Goal: Answer question/provide support: Share knowledge or assist other users

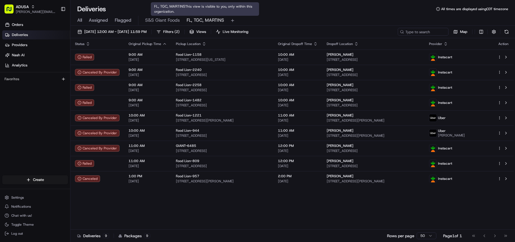
click at [202, 19] on span "FL, TGC, MARTINS" at bounding box center [205, 20] width 37 height 7
drag, startPoint x: 364, startPoint y: 30, endPoint x: 430, endPoint y: 0, distance: 73.2
click at [364, 30] on div "08/20/2025 12:00 AM - 08/20/2025 11:59 PM Filters ( 2 ) Views Live Monitoring M…" at bounding box center [292, 33] width 445 height 10
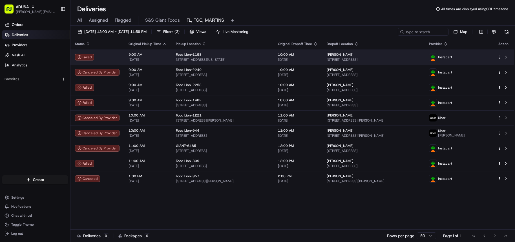
click at [249, 57] on div "Food Lion-1158" at bounding box center [222, 54] width 93 height 5
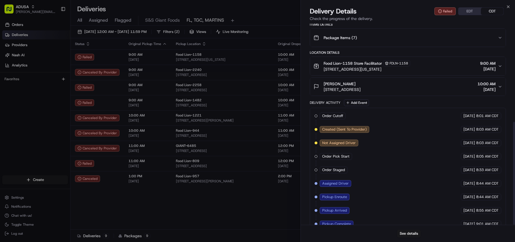
scroll to position [192, 0]
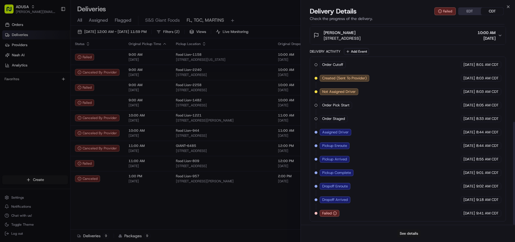
click at [416, 232] on button "See details" at bounding box center [408, 234] width 23 height 8
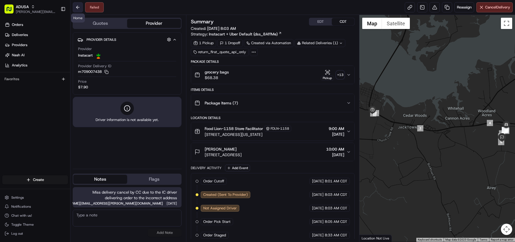
click at [77, 7] on button at bounding box center [78, 7] width 10 height 10
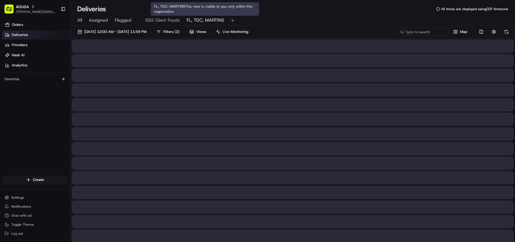
click at [200, 20] on span "FL, TGC, MARTINS" at bounding box center [205, 20] width 37 height 7
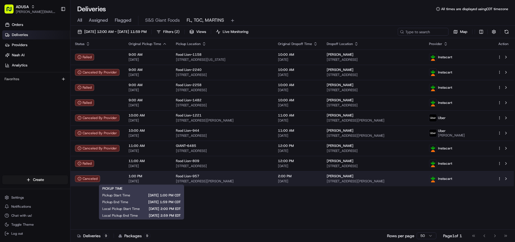
click at [163, 181] on span "[DATE]" at bounding box center [148, 181] width 38 height 5
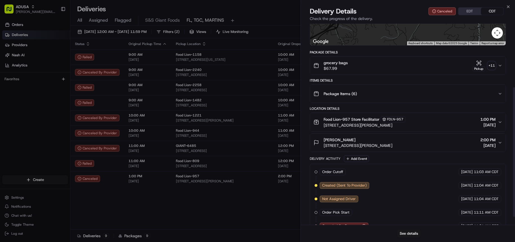
scroll to position [111, 0]
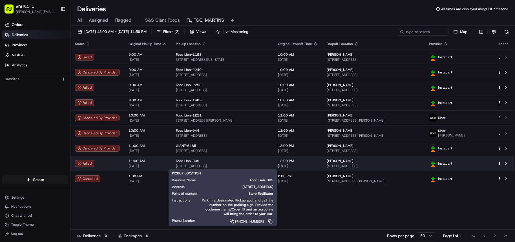
click at [215, 163] on div "Food Lion-809 3037 Legion Rd, Fayetteville, NC 28306, US" at bounding box center [222, 164] width 93 height 10
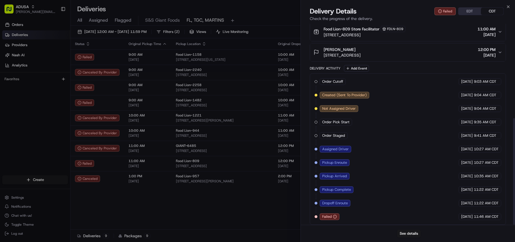
scroll to position [178, 0]
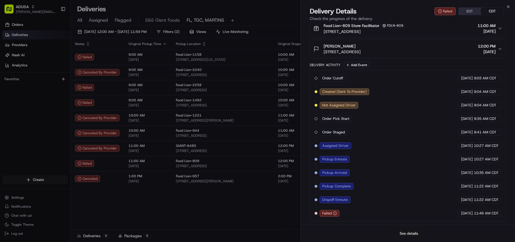
click at [415, 235] on button "See details" at bounding box center [408, 234] width 23 height 8
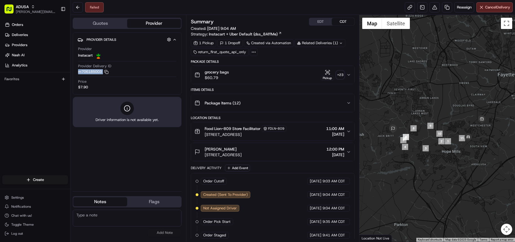
drag, startPoint x: 78, startPoint y: 72, endPoint x: 101, endPoint y: 75, distance: 23.6
click at [101, 75] on div "Provider Instacart Provider Delivery ID m706185003 Copy m706185003 Price $7.90" at bounding box center [127, 68] width 99 height 48
copy button "m706185003 Copy m706185003"
click at [128, 215] on textarea at bounding box center [127, 218] width 109 height 17
type textarea "The driver was unable to get through the gate, the driver did return the items …"
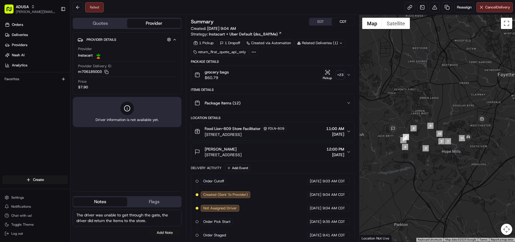
click at [163, 235] on button "Add Note" at bounding box center [165, 233] width 34 height 8
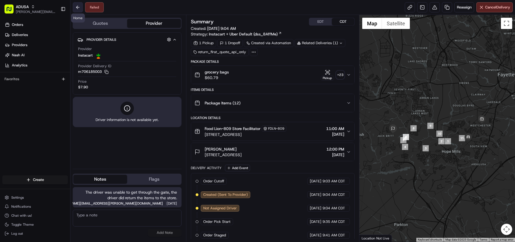
click at [76, 9] on button at bounding box center [78, 7] width 10 height 10
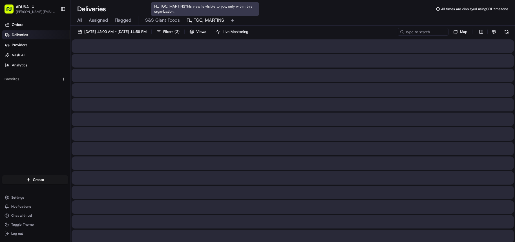
click at [204, 22] on span "FL, TGC, MARTINS" at bounding box center [205, 20] width 37 height 7
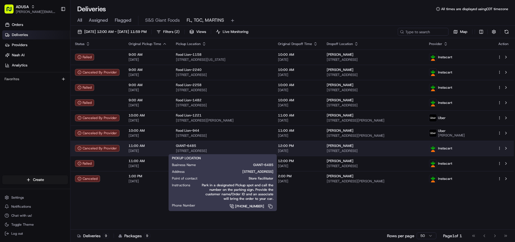
click at [249, 145] on div "GIANT-6485" at bounding box center [222, 146] width 93 height 5
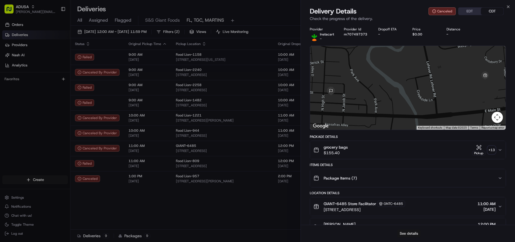
click at [408, 233] on button "See details" at bounding box center [408, 234] width 23 height 8
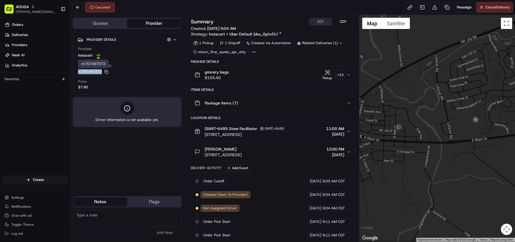
drag, startPoint x: 78, startPoint y: 71, endPoint x: 103, endPoint y: 73, distance: 25.2
click at [103, 73] on div "Provider Instacart Provider Delivery ID m707497373 Copy m707497373 Price $7.90" at bounding box center [127, 68] width 99 height 48
copy button "m707497373"
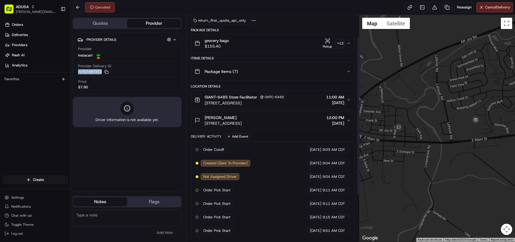
scroll to position [99, 0]
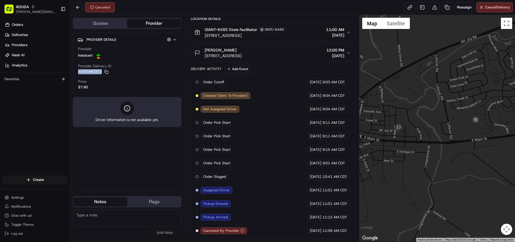
click at [242, 231] on icon "button" at bounding box center [242, 231] width 4 height 4
click at [105, 215] on textarea at bounding box center [127, 218] width 109 height 17
type textarea "S"
click at [143, 216] on textarea "ORS spoke to the IC dispat" at bounding box center [127, 218] width 109 height 17
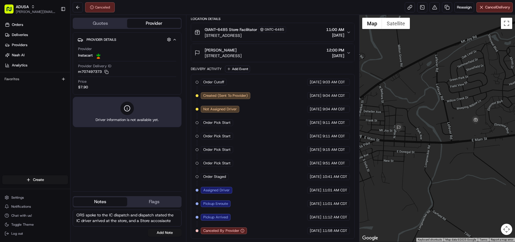
click at [156, 222] on textarea "ORS spoke to the IC dispatch and dispatch stated the IC driver arrived at the s…" at bounding box center [127, 218] width 109 height 17
drag, startPoint x: 156, startPoint y: 222, endPoint x: 158, endPoint y: 225, distance: 3.4
click at [158, 225] on textarea "ORS spoke to the IC dispatch and dispatch stated the IC driver arrived at the s…" at bounding box center [127, 218] width 109 height 17
click at [173, 221] on textarea "ORS spoke to the IC dispatch and dispatch stated the IC driver arrived at the s…" at bounding box center [127, 218] width 109 height 17
click at [158, 220] on textarea "ORS spoke to the IC dispatch and dispatch stated the IC driver arrived at the s…" at bounding box center [127, 218] width 109 height 17
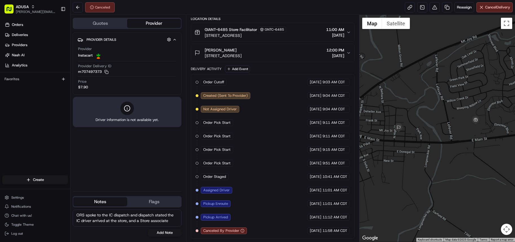
click at [178, 220] on textarea "ORS spoke to the IC dispatch and dispatch stated the IC driver arrived at the s…" at bounding box center [127, 218] width 109 height 17
type textarea "ORS spoke to the IC dispatch and dispatch stated the IC driver arrived at the s…"
click at [162, 231] on button "Add Note" at bounding box center [165, 233] width 34 height 8
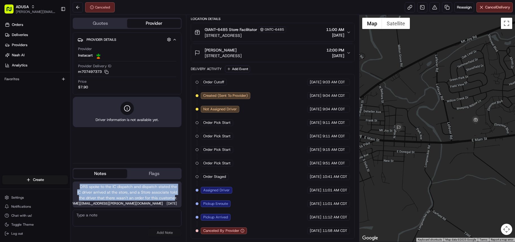
drag, startPoint x: 81, startPoint y: 180, endPoint x: 175, endPoint y: 198, distance: 96.3
click at [175, 198] on span "ORS spoke to the IC dispatch and dispatch stated the IC driver arrived at the s…" at bounding box center [127, 192] width 100 height 17
copy span "ORS spoke to the IC dispatch and dispatch stated the IC driver arrived at the s…"
click at [399, 189] on div at bounding box center [437, 128] width 156 height 227
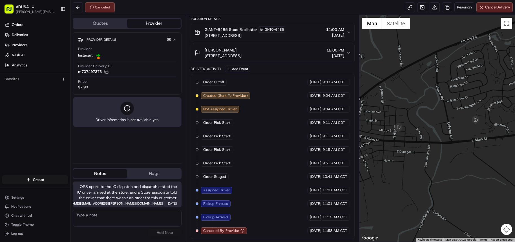
click at [302, 9] on div "Canceled Reassign Cancel Delivery" at bounding box center [292, 7] width 445 height 15
click at [79, 5] on button at bounding box center [78, 7] width 10 height 10
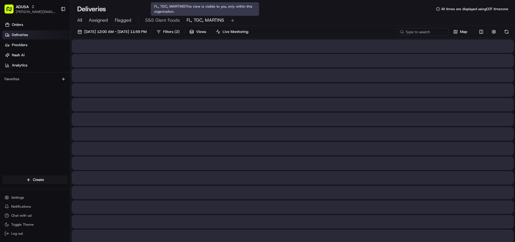
click at [202, 21] on span "FL, TGC, MARTINS" at bounding box center [205, 20] width 37 height 7
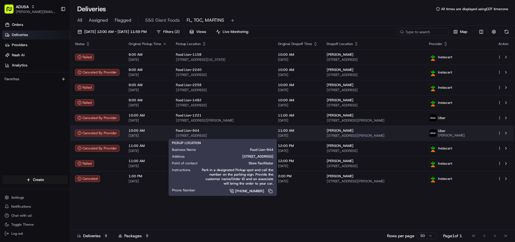
click at [269, 133] on div "Food Lion-944" at bounding box center [222, 131] width 93 height 5
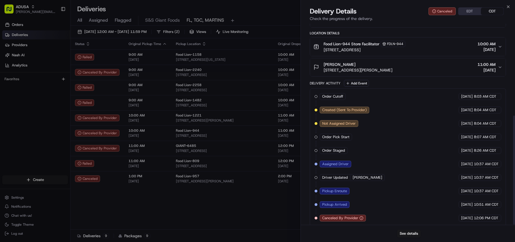
scroll to position [169, 0]
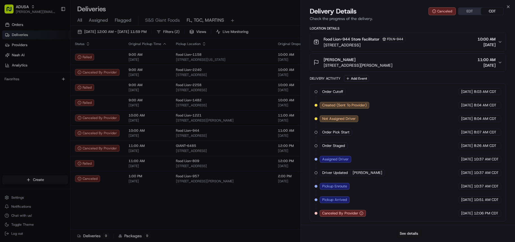
click at [407, 233] on button "See details" at bounding box center [408, 234] width 23 height 8
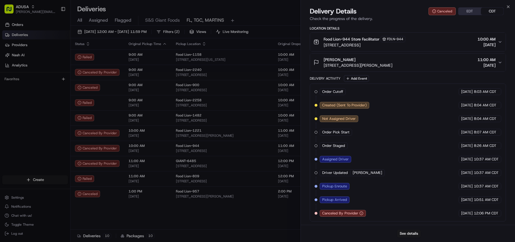
click at [477, 62] on span "11:00 AM" at bounding box center [486, 60] width 18 height 6
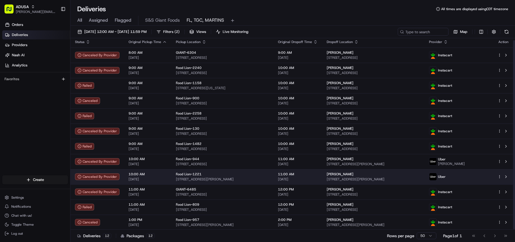
scroll to position [2, 0]
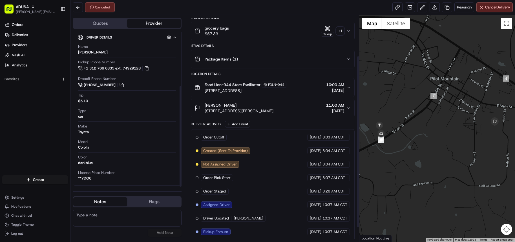
scroll to position [72, 0]
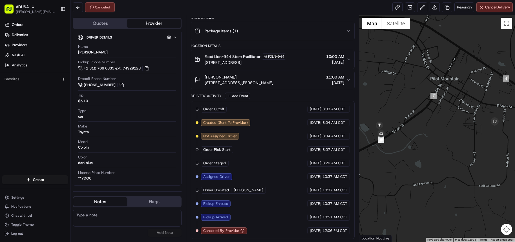
click at [117, 222] on textarea at bounding box center [127, 218] width 109 height 17
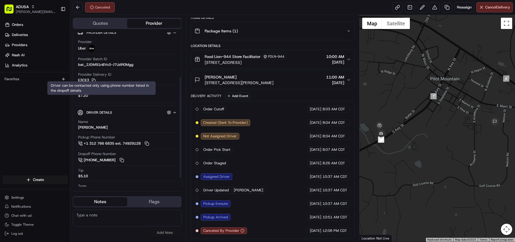
scroll to position [0, 0]
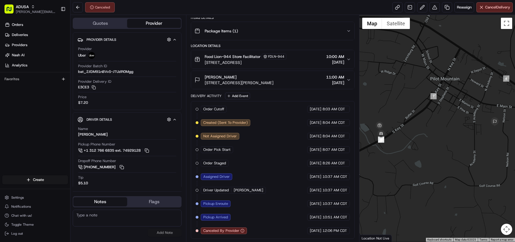
click at [27, 135] on div "Orders Deliveries Providers [PERSON_NAME] Analytics Favorites" at bounding box center [35, 98] width 70 height 161
click at [349, 80] on icon "button" at bounding box center [349, 79] width 2 height 1
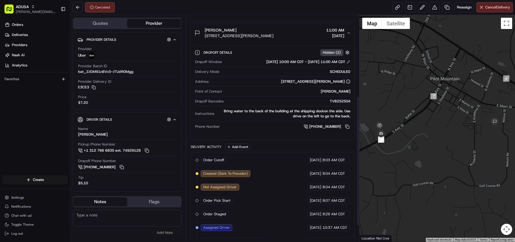
scroll to position [170, 0]
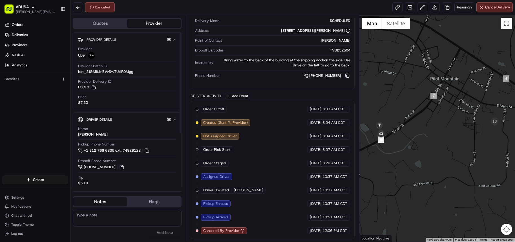
click at [106, 48] on div "Provider Uber" at bounding box center [127, 53] width 98 height 12
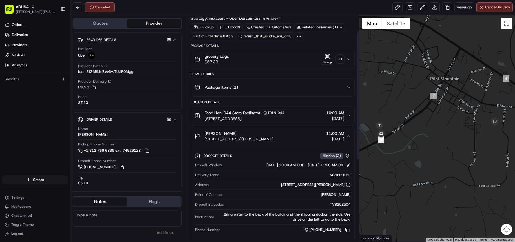
scroll to position [28, 0]
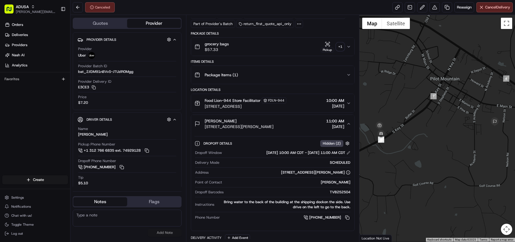
click at [348, 104] on icon "button" at bounding box center [348, 103] width 5 height 5
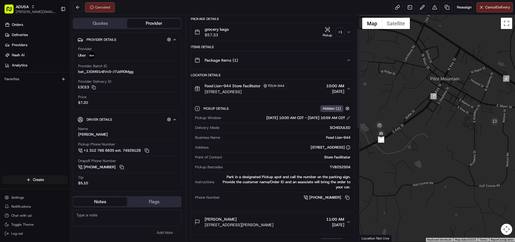
scroll to position [30, 0]
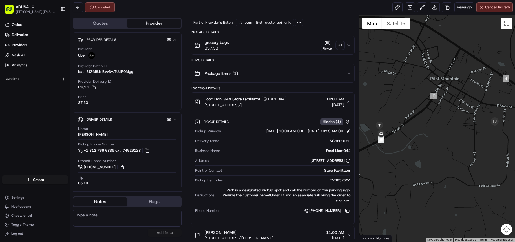
click at [123, 213] on textarea at bounding box center [127, 218] width 109 height 17
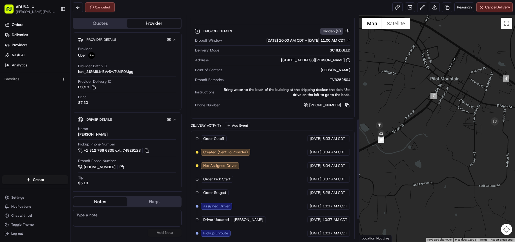
scroll to position [283, 0]
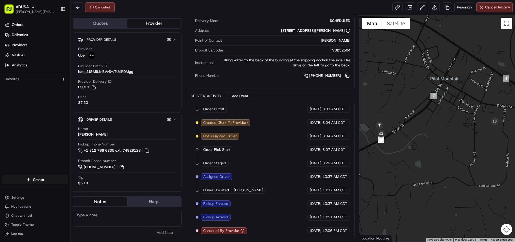
click at [95, 214] on textarea at bounding box center [127, 218] width 109 height 17
click at [129, 215] on textarea "The driver cancelled" at bounding box center [127, 218] width 109 height 17
click at [162, 221] on textarea "The driver cancelled the order" at bounding box center [127, 218] width 109 height 17
click at [152, 222] on textarea "The driver cancelled the order due to the size, the driver car was too small to…" at bounding box center [127, 218] width 109 height 17
click at [170, 222] on textarea "The driver cancelled the order due to the size, the driver car was too small to…" at bounding box center [127, 218] width 109 height 17
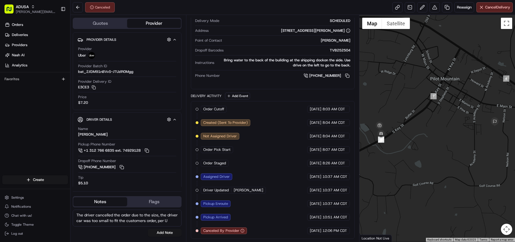
scroll to position [3, 0]
type textarea "The driver cancelled the order due to the size, the driver car was too small to…"
click at [167, 234] on button "Add Note" at bounding box center [165, 233] width 34 height 8
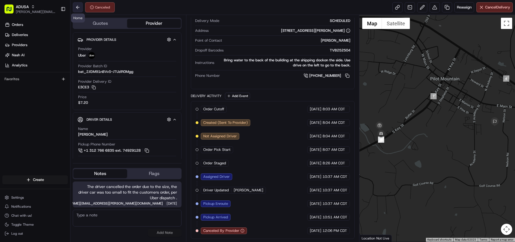
click at [78, 8] on button at bounding box center [78, 7] width 10 height 10
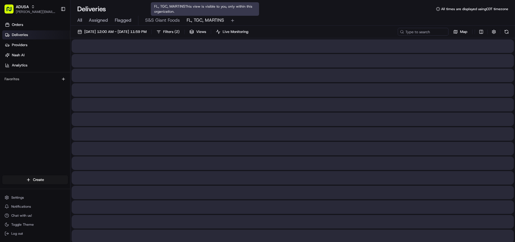
click at [203, 22] on span "FL, TGC, MARTINS" at bounding box center [205, 20] width 37 height 7
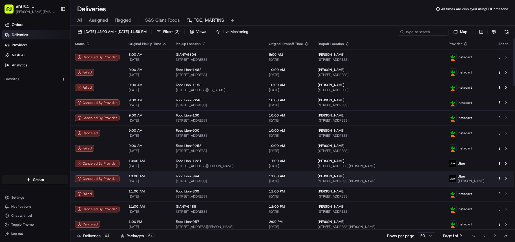
click at [309, 182] on span "[DATE]" at bounding box center [289, 181] width 40 height 5
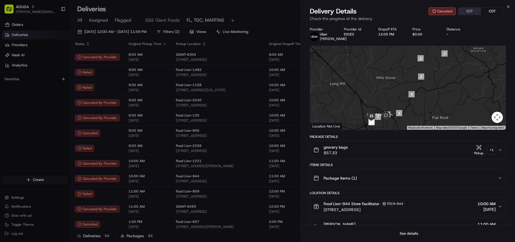
click at [414, 231] on button "See details" at bounding box center [408, 234] width 23 height 8
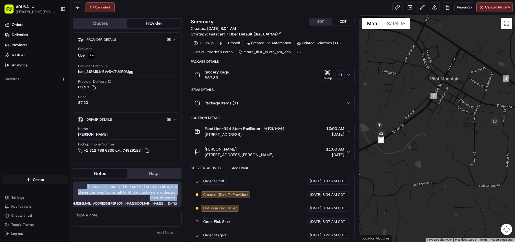
drag, startPoint x: 87, startPoint y: 187, endPoint x: 180, endPoint y: 196, distance: 93.2
click at [180, 196] on div "The driver cancelled the order due to the size, the driver car was too small to…" at bounding box center [127, 195] width 109 height 26
copy span "The driver cancelled the order due to the size, the driver car was too small to…"
click at [78, 6] on button at bounding box center [78, 7] width 10 height 10
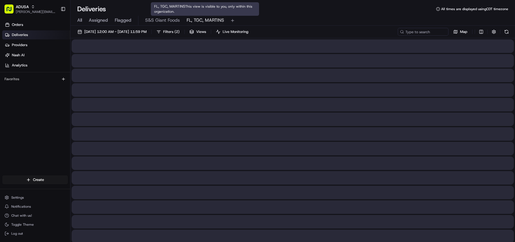
click at [214, 21] on span "FL, TGC, MARTINS" at bounding box center [205, 20] width 37 height 7
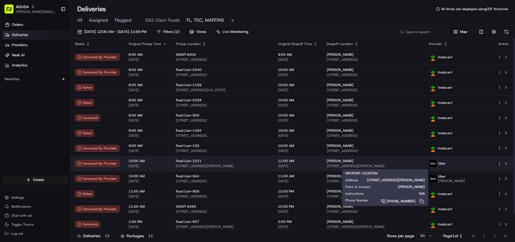
click at [349, 163] on span "[PERSON_NAME]" at bounding box center [340, 161] width 27 height 5
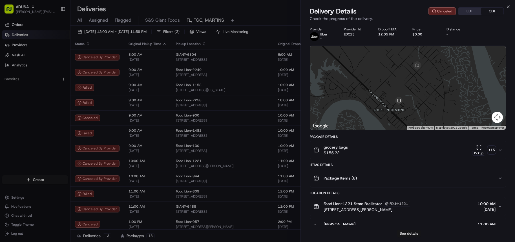
click at [404, 235] on button "See details" at bounding box center [408, 234] width 23 height 8
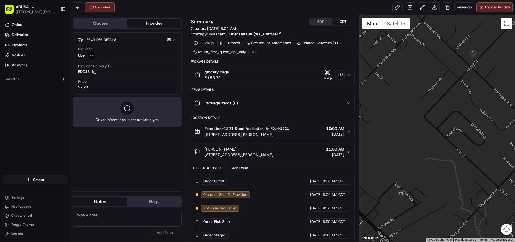
scroll to position [18, 0]
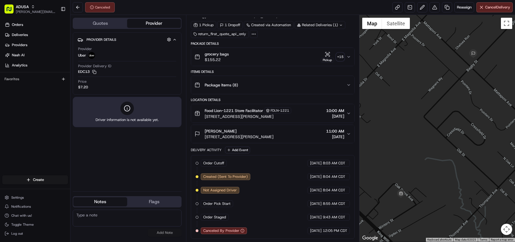
click at [87, 151] on div "Provider Details Hidden ( 4 ) Provider Uber Provider Delivery ID EDC13 Copy del…" at bounding box center [127, 109] width 109 height 155
click at [90, 213] on textarea at bounding box center [127, 218] width 109 height 17
type textarea "Unable to reach Uber dispatch, on hold over 10mins.. +"
click at [155, 233] on button "Add Note" at bounding box center [165, 233] width 34 height 8
